Goal: Entertainment & Leisure: Browse casually

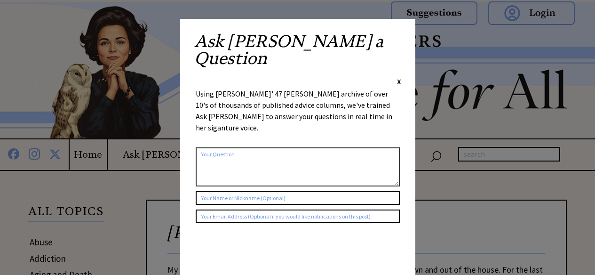
click at [401, 39] on div "Ask Ann a Question X Using Ann Landers' 47 vear archive of over 10's of thousan…" at bounding box center [297, 182] width 235 height 327
click at [399, 77] on span "X" at bounding box center [399, 81] width 4 height 9
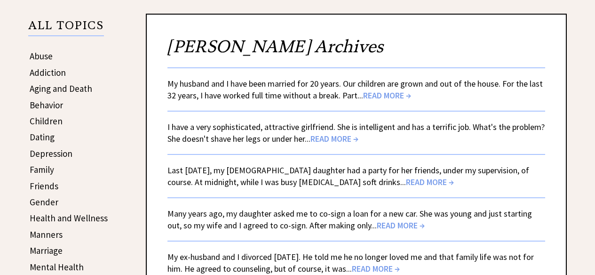
scroll to position [185, 0]
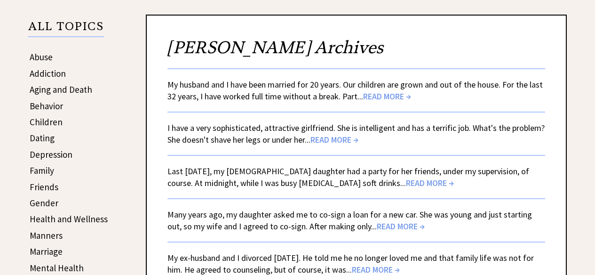
click at [389, 94] on span "READ MORE →" at bounding box center [387, 96] width 48 height 11
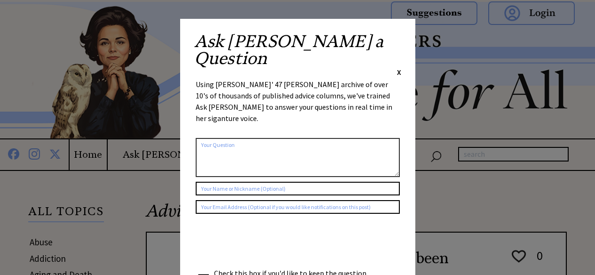
click at [398, 67] on span "X" at bounding box center [399, 71] width 4 height 9
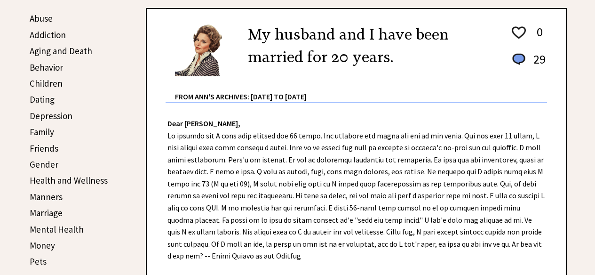
scroll to position [227, 0]
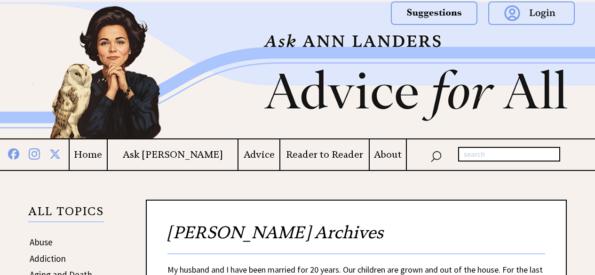
scroll to position [185, 0]
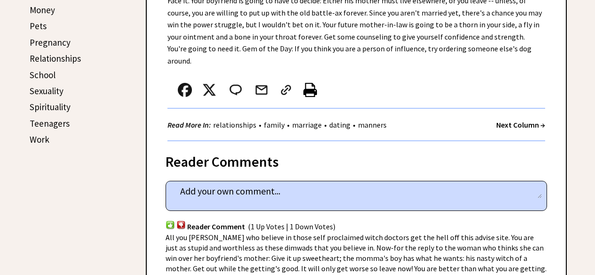
scroll to position [457, 0]
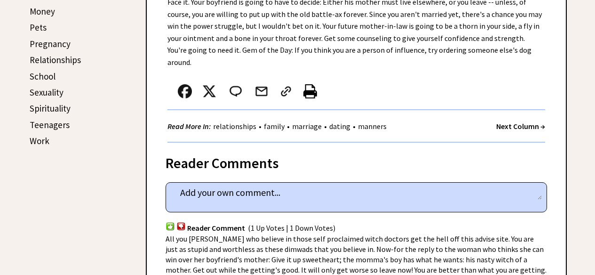
click at [526, 121] on strong "Next Column →" at bounding box center [520, 125] width 49 height 9
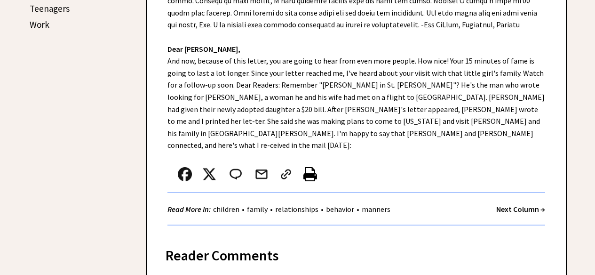
scroll to position [573, 0]
click at [528, 204] on strong "Next Column →" at bounding box center [520, 208] width 49 height 9
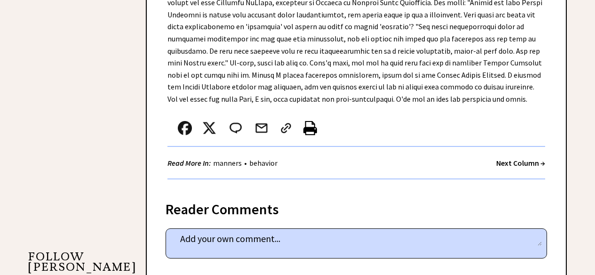
scroll to position [777, 0]
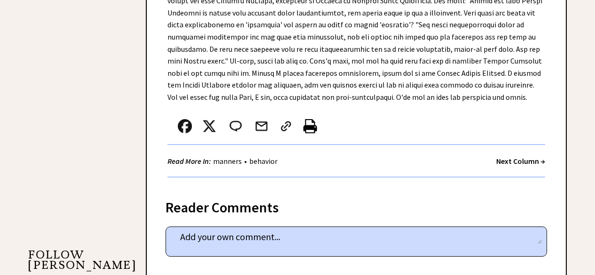
click at [511, 156] on strong "Next Column →" at bounding box center [520, 160] width 49 height 9
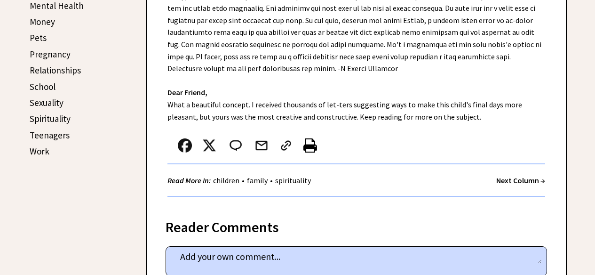
scroll to position [447, 0]
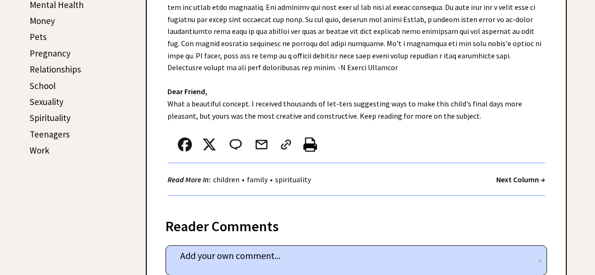
click at [518, 174] on strong "Next Column →" at bounding box center [520, 178] width 49 height 9
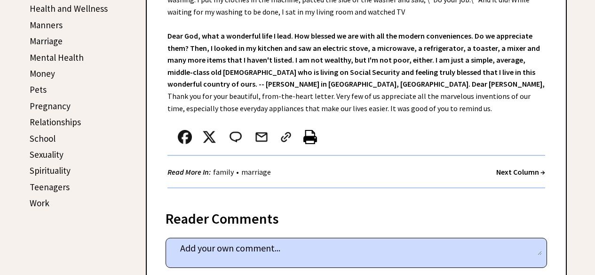
scroll to position [403, 0]
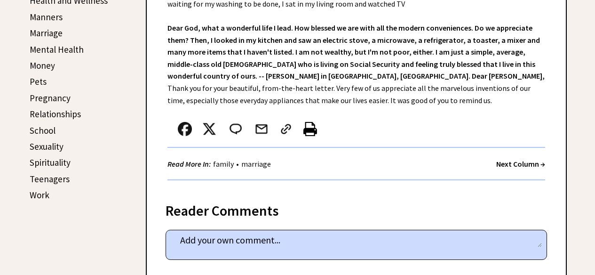
click at [520, 161] on strong "Next Column →" at bounding box center [520, 163] width 49 height 9
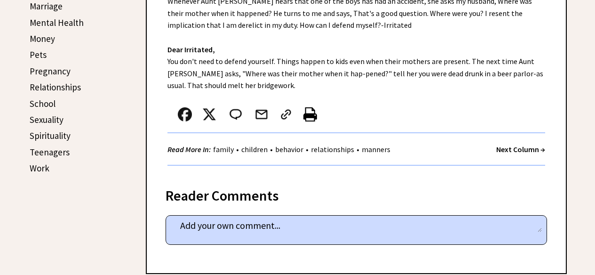
scroll to position [431, 0]
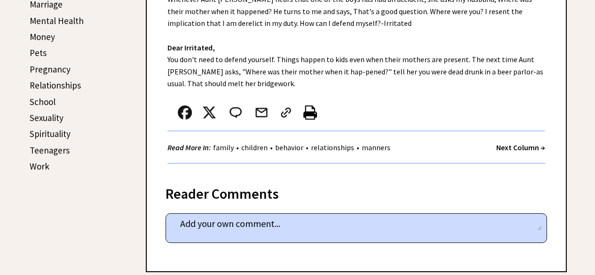
click at [523, 148] on strong "Next Column →" at bounding box center [520, 146] width 49 height 9
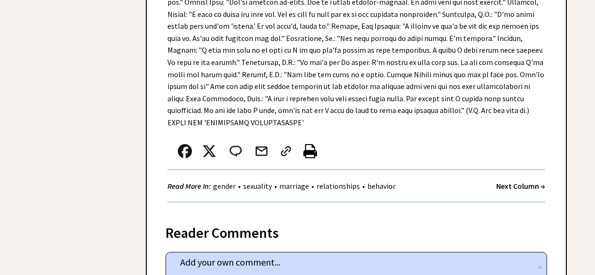
scroll to position [2184, 0]
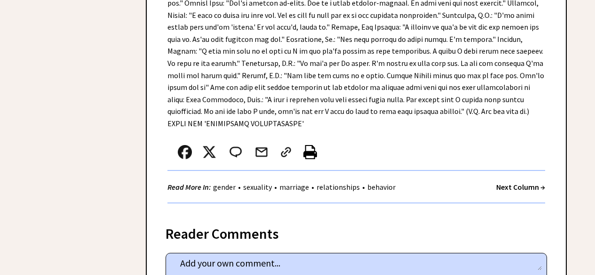
click at [513, 182] on strong "Next Column →" at bounding box center [520, 186] width 49 height 9
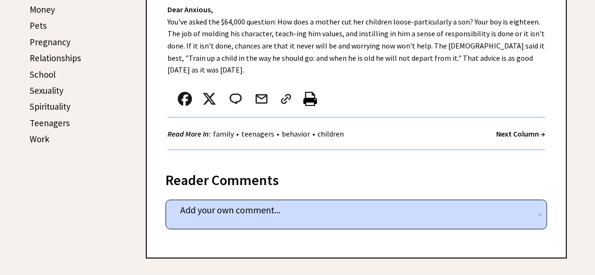
scroll to position [461, 0]
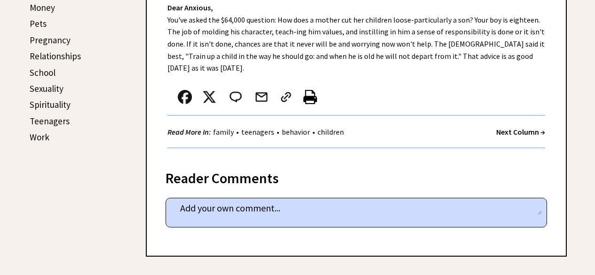
click at [518, 131] on strong "Next Column →" at bounding box center [520, 131] width 49 height 9
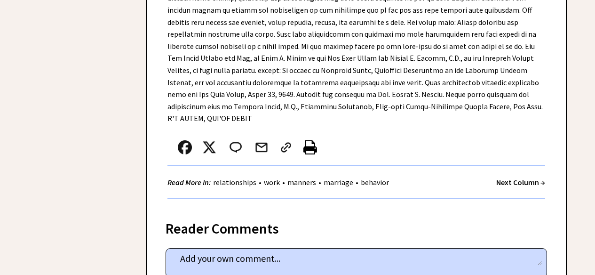
scroll to position [2890, 0]
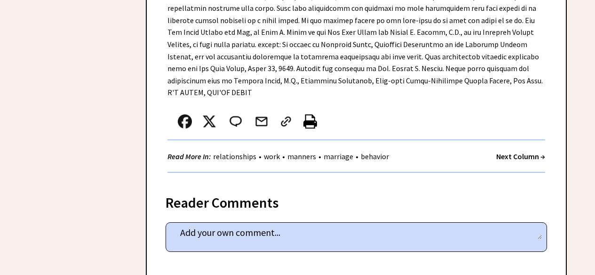
click at [523, 151] on strong "Next Column →" at bounding box center [520, 155] width 49 height 9
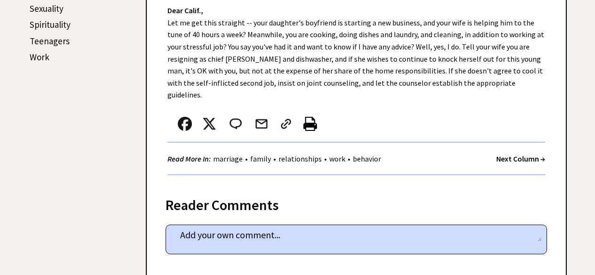
scroll to position [541, 0]
click at [524, 153] on strong "Next Column →" at bounding box center [520, 157] width 49 height 9
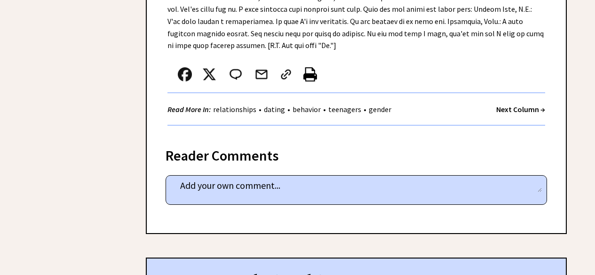
scroll to position [636, 0]
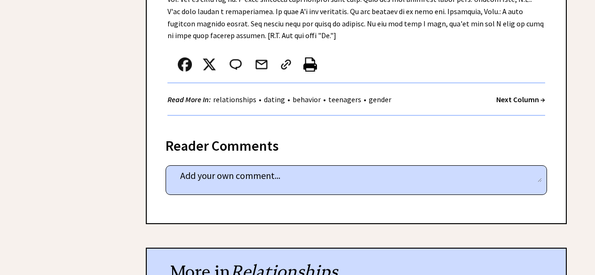
click at [516, 94] on strong "Next Column →" at bounding box center [520, 98] width 49 height 9
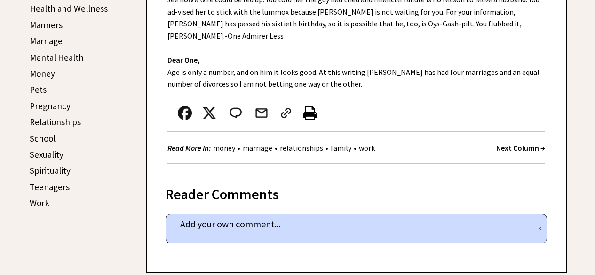
scroll to position [399, 0]
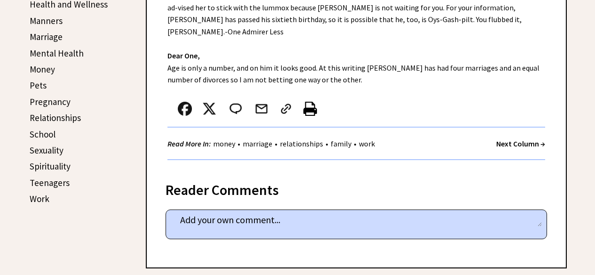
click at [519, 139] on strong "Next Column →" at bounding box center [520, 143] width 49 height 9
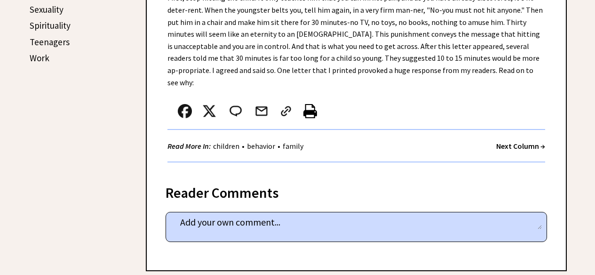
scroll to position [541, 0]
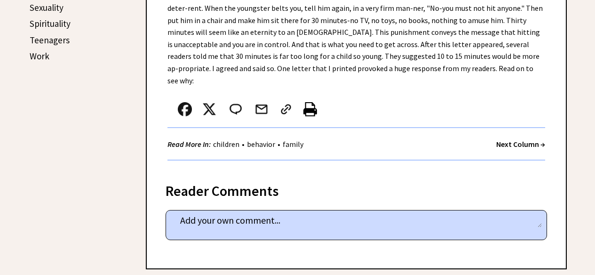
click at [522, 139] on strong "Next Column →" at bounding box center [520, 143] width 49 height 9
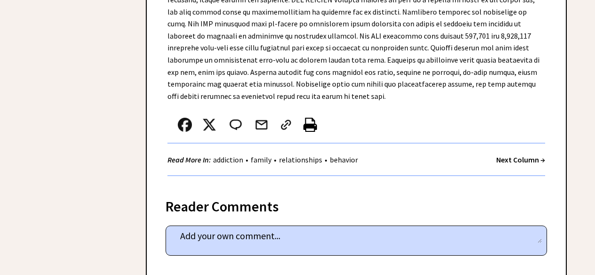
scroll to position [631, 0]
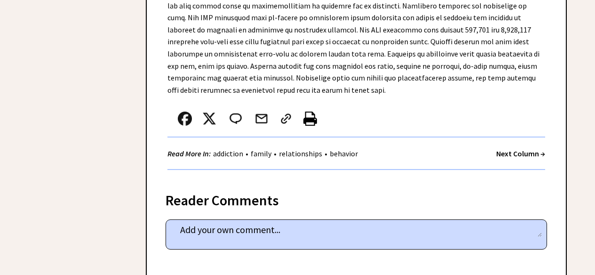
click at [524, 149] on strong "Next Column →" at bounding box center [520, 153] width 49 height 9
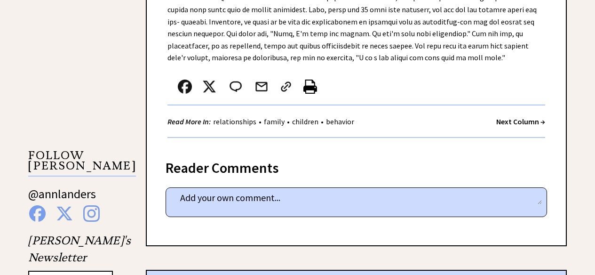
scroll to position [859, 0]
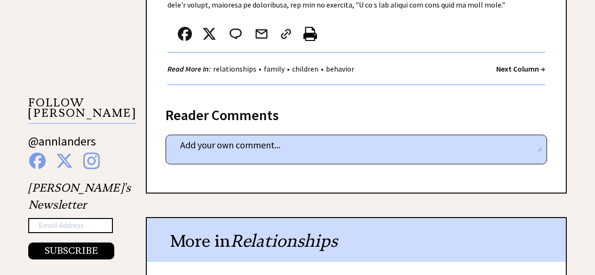
click at [510, 67] on strong "Next Column →" at bounding box center [520, 68] width 49 height 9
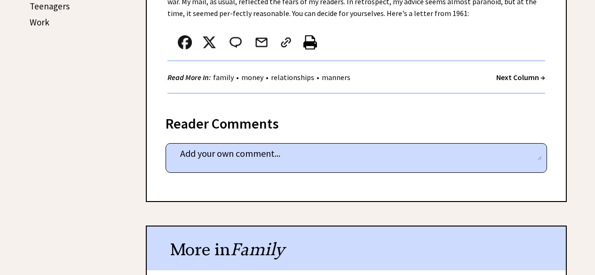
scroll to position [574, 0]
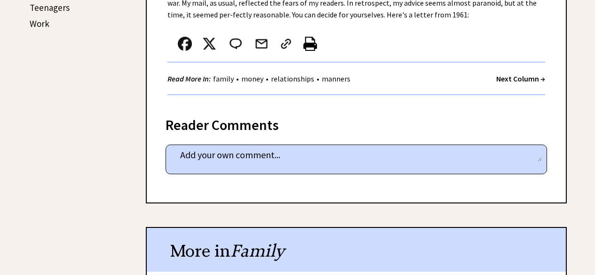
click at [518, 76] on strong "Next Column →" at bounding box center [520, 78] width 49 height 9
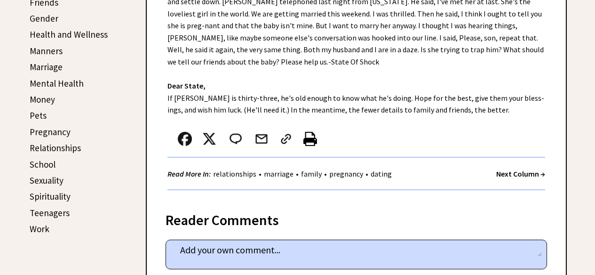
scroll to position [370, 0]
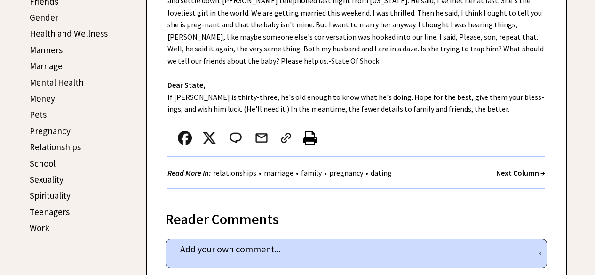
click at [521, 170] on strong "Next Column →" at bounding box center [520, 172] width 49 height 9
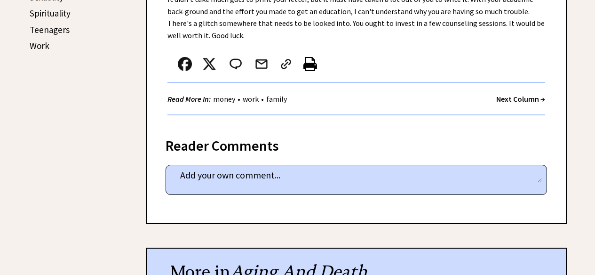
scroll to position [557, 0]
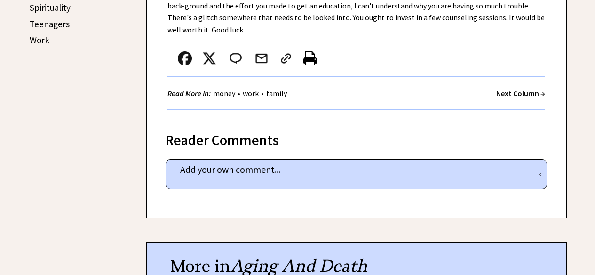
click at [520, 92] on strong "Next Column →" at bounding box center [520, 92] width 49 height 9
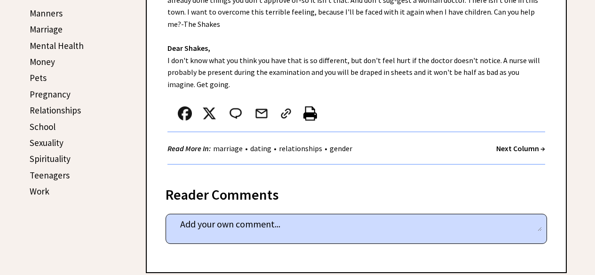
scroll to position [413, 0]
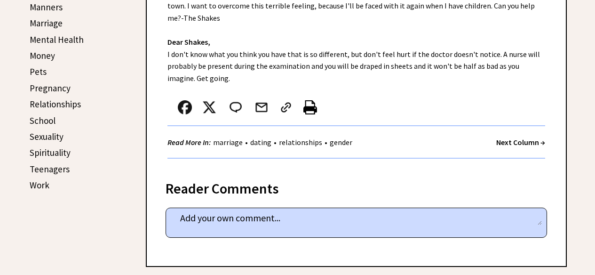
click at [514, 137] on strong "Next Column →" at bounding box center [520, 141] width 49 height 9
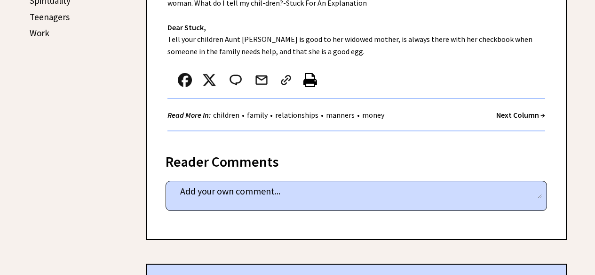
scroll to position [568, 0]
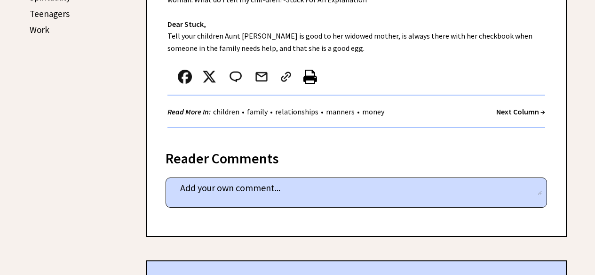
click at [518, 110] on strong "Next Column →" at bounding box center [520, 111] width 49 height 9
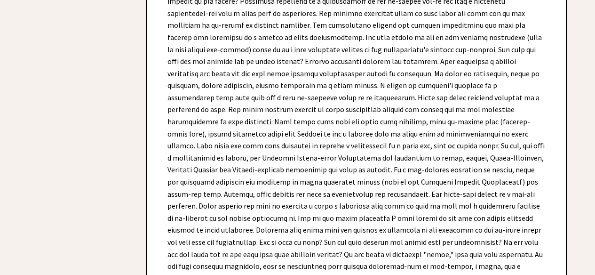
scroll to position [5313, 0]
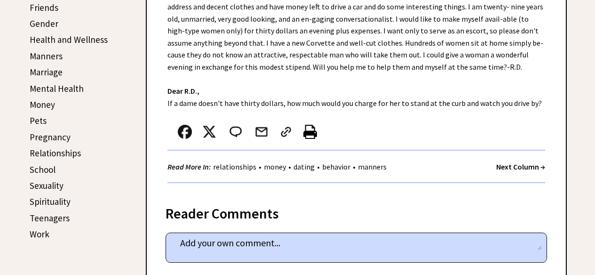
scroll to position [363, 0]
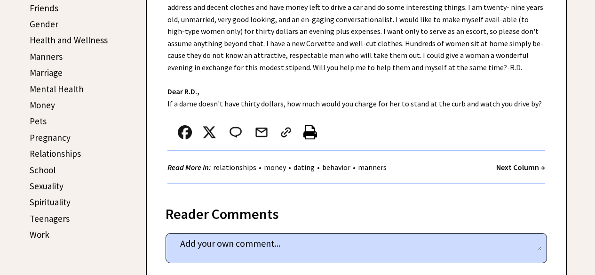
click at [521, 163] on strong "Next Column →" at bounding box center [520, 166] width 49 height 9
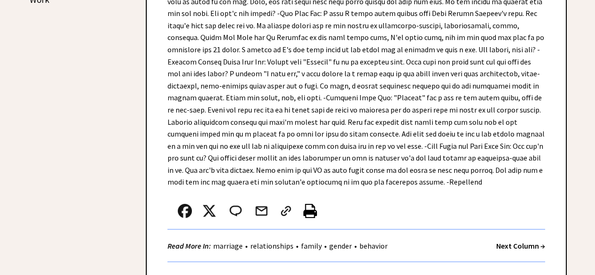
scroll to position [599, 0]
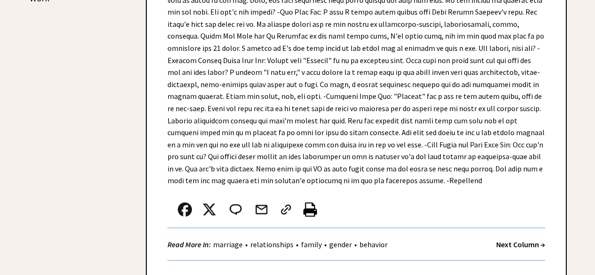
click at [515, 247] on strong "Next Column →" at bounding box center [520, 243] width 49 height 9
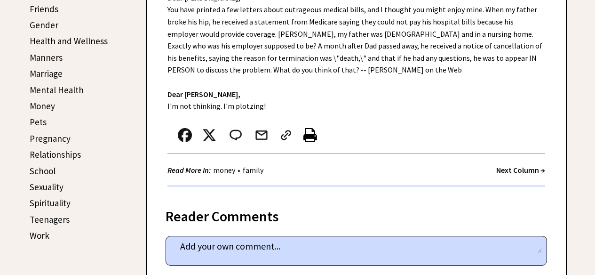
scroll to position [363, 0]
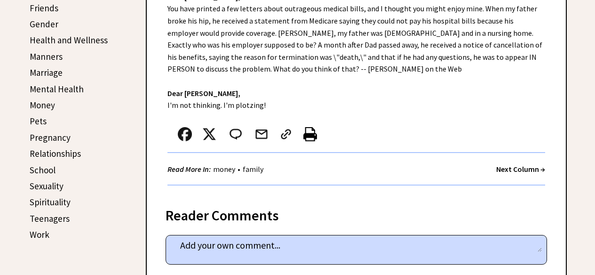
click at [514, 169] on strong "Next Column →" at bounding box center [520, 168] width 49 height 9
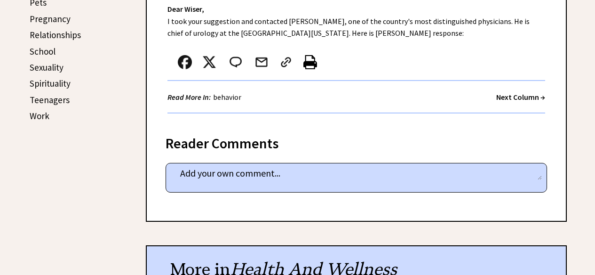
scroll to position [486, 0]
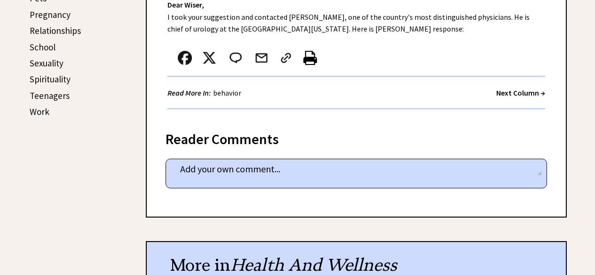
click at [528, 88] on strong "Next Column →" at bounding box center [520, 92] width 49 height 9
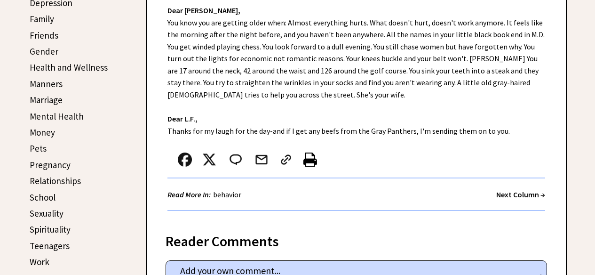
scroll to position [337, 0]
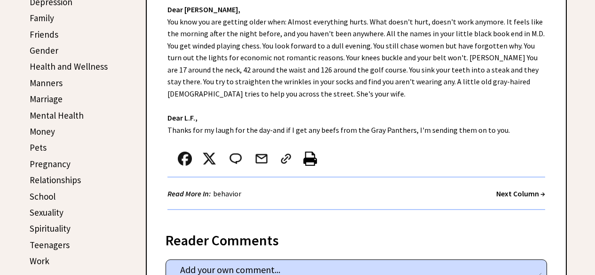
click at [525, 196] on strong "Next Column →" at bounding box center [520, 192] width 49 height 9
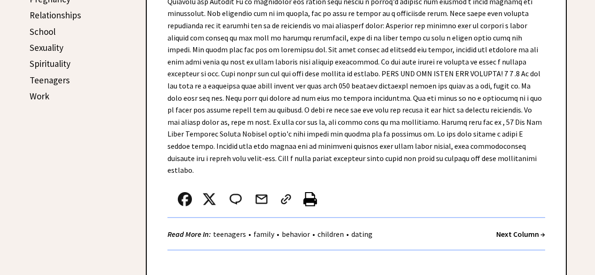
scroll to position [505, 0]
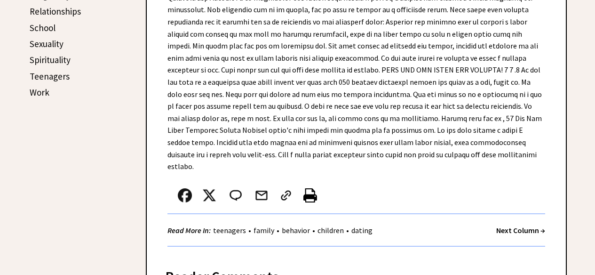
click at [528, 224] on div "Next Column →" at bounding box center [520, 230] width 49 height 12
click at [516, 225] on strong "Next Column →" at bounding box center [520, 229] width 49 height 9
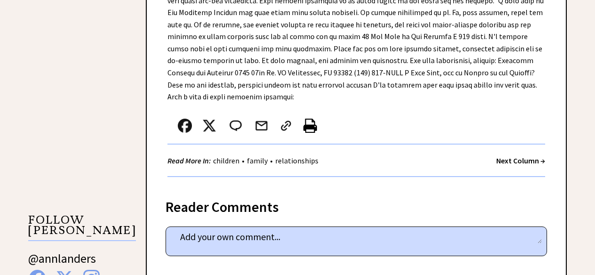
scroll to position [744, 0]
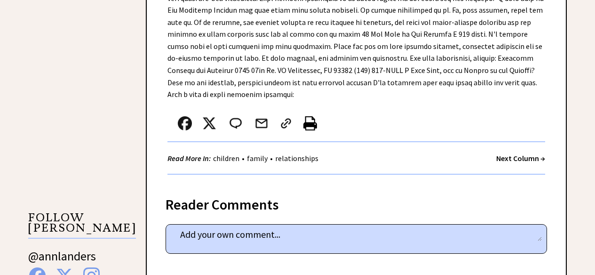
click at [522, 153] on strong "Next Column →" at bounding box center [520, 157] width 49 height 9
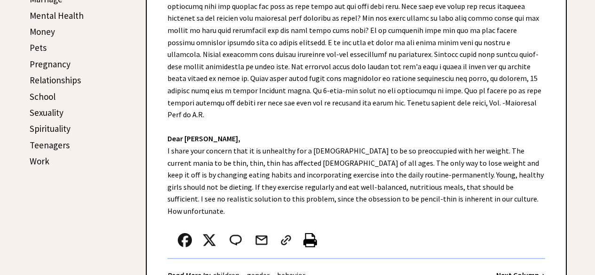
scroll to position [531, 0]
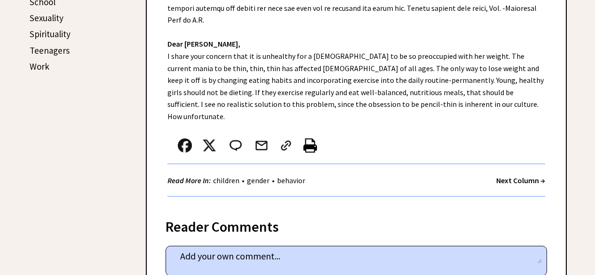
click at [521, 175] on strong "Next Column →" at bounding box center [520, 179] width 49 height 9
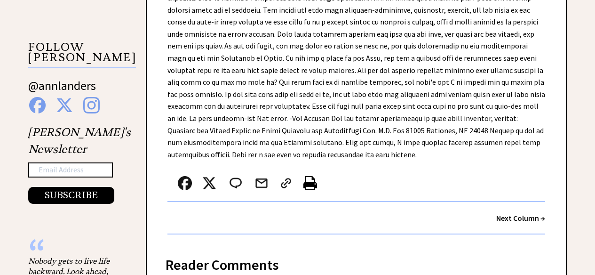
scroll to position [962, 0]
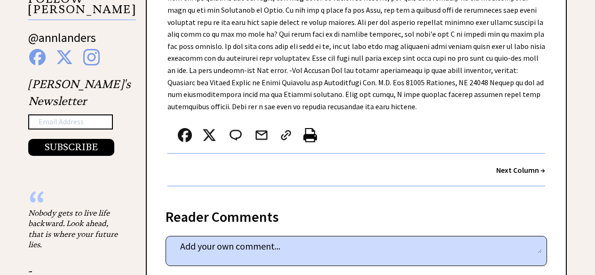
click at [524, 165] on strong "Next Column →" at bounding box center [520, 169] width 49 height 9
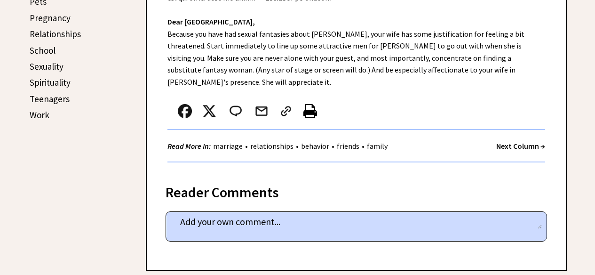
scroll to position [487, 0]
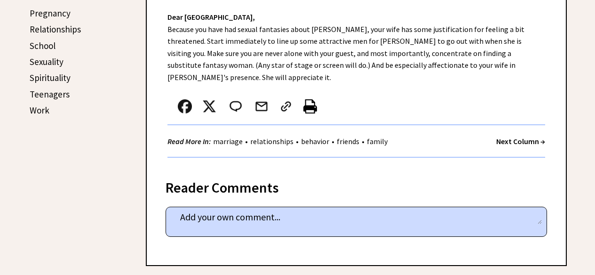
click at [520, 136] on strong "Next Column →" at bounding box center [520, 140] width 49 height 9
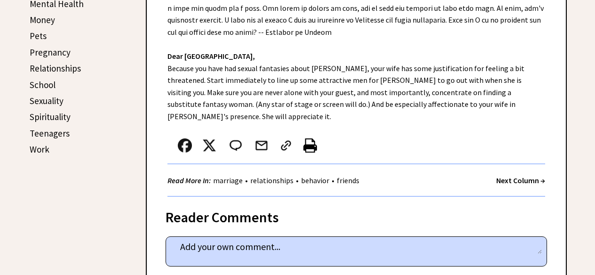
scroll to position [451, 0]
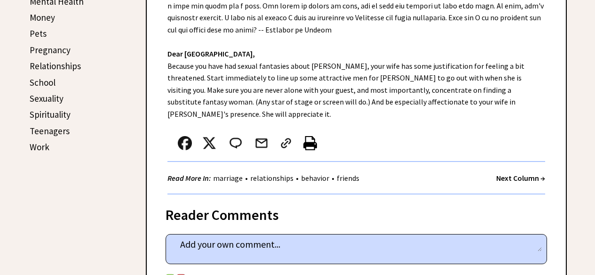
click at [515, 173] on strong "Next Column →" at bounding box center [520, 177] width 49 height 9
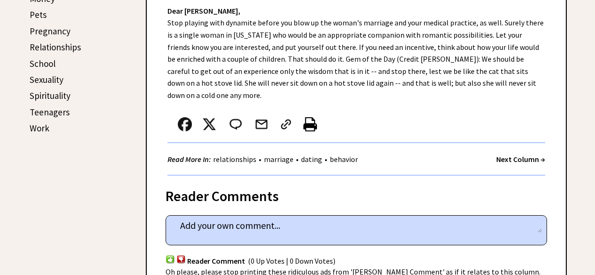
scroll to position [470, 0]
click at [518, 159] on strong "Next Column →" at bounding box center [520, 158] width 49 height 9
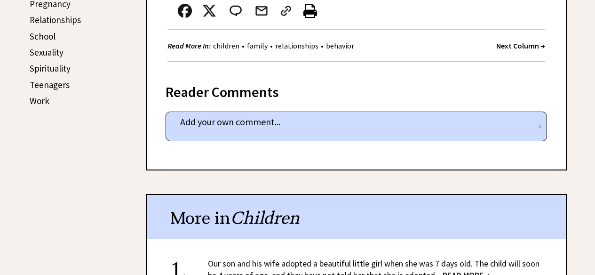
scroll to position [496, 0]
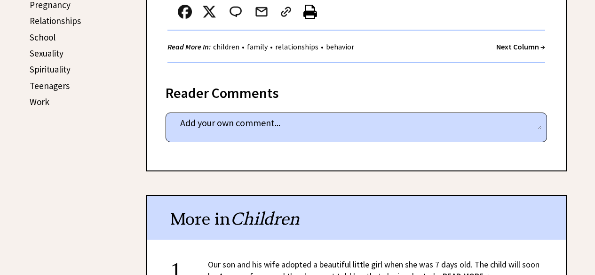
click at [513, 44] on strong "Next Column →" at bounding box center [520, 46] width 49 height 9
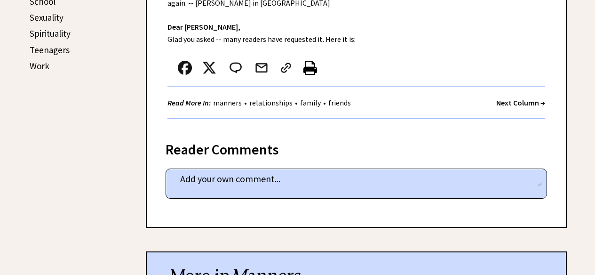
scroll to position [533, 0]
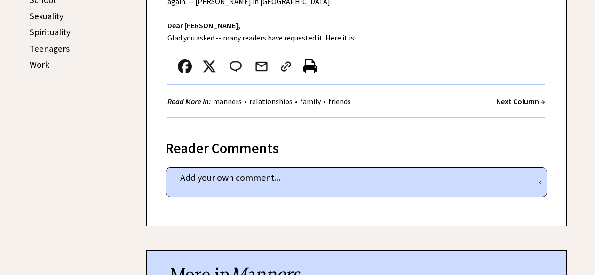
click at [522, 96] on strong "Next Column →" at bounding box center [520, 100] width 49 height 9
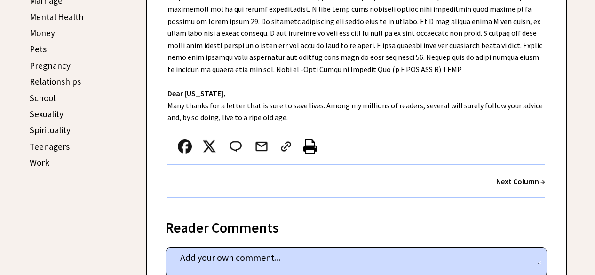
scroll to position [439, 0]
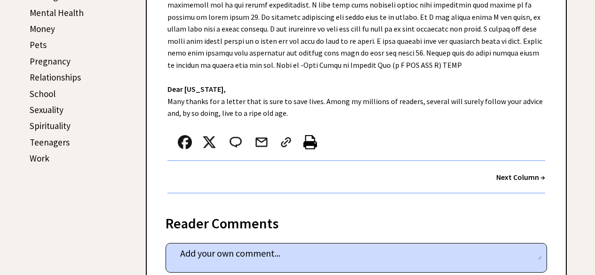
click at [521, 181] on strong "Next Column →" at bounding box center [520, 176] width 49 height 9
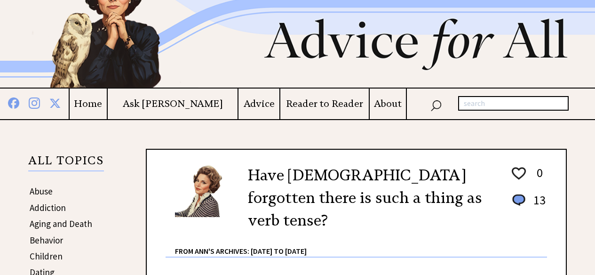
scroll to position [50, 0]
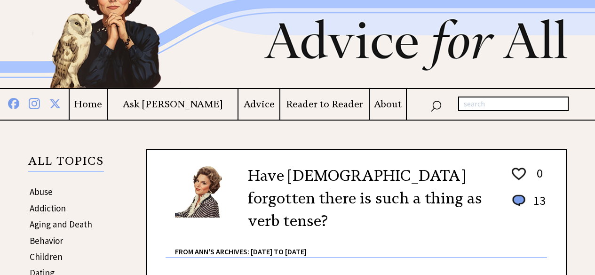
click at [107, 103] on h4 "Home" at bounding box center [88, 104] width 37 height 12
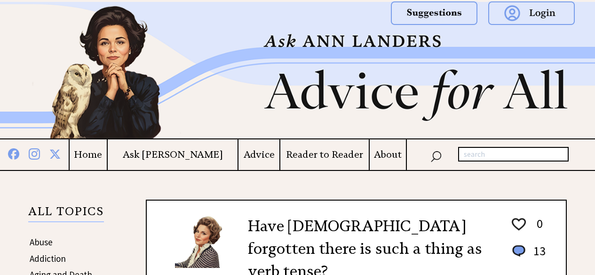
click at [187, 153] on h4 "Ask [PERSON_NAME]" at bounding box center [173, 155] width 130 height 12
